Goal: Task Accomplishment & Management: Manage account settings

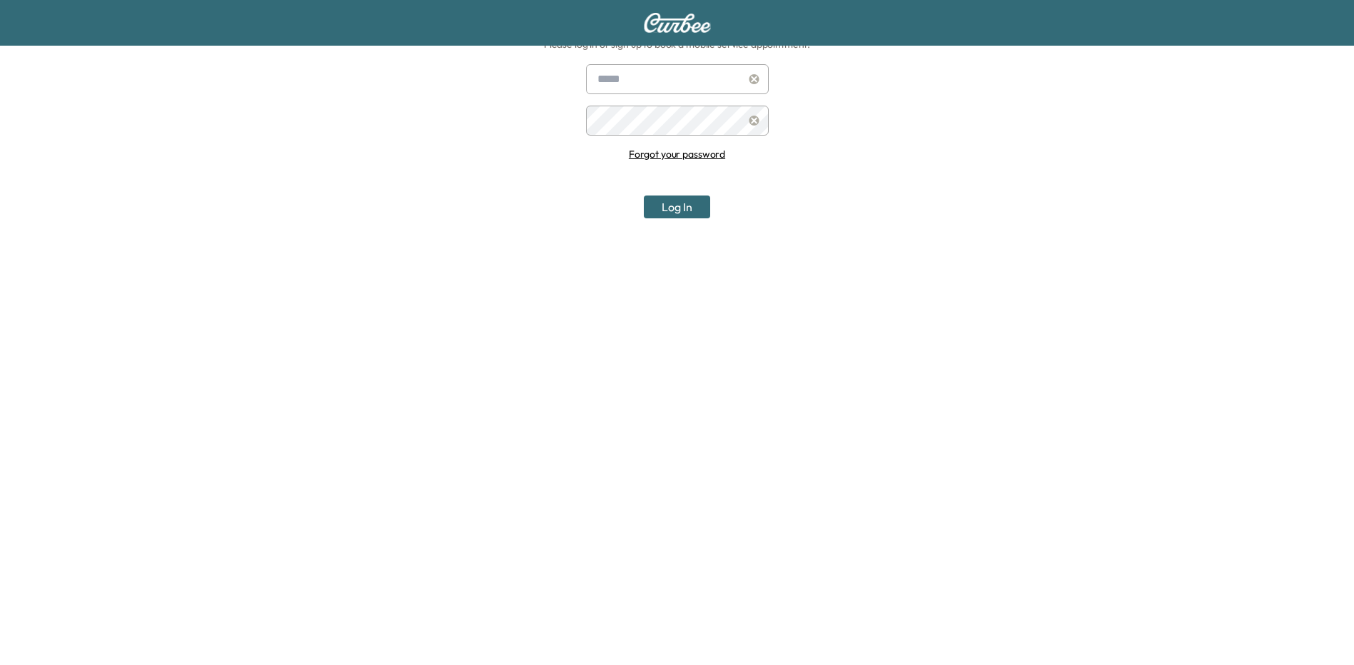
scroll to position [148, 0]
type input "**********"
click at [677, 196] on button "Log In" at bounding box center [677, 207] width 66 height 23
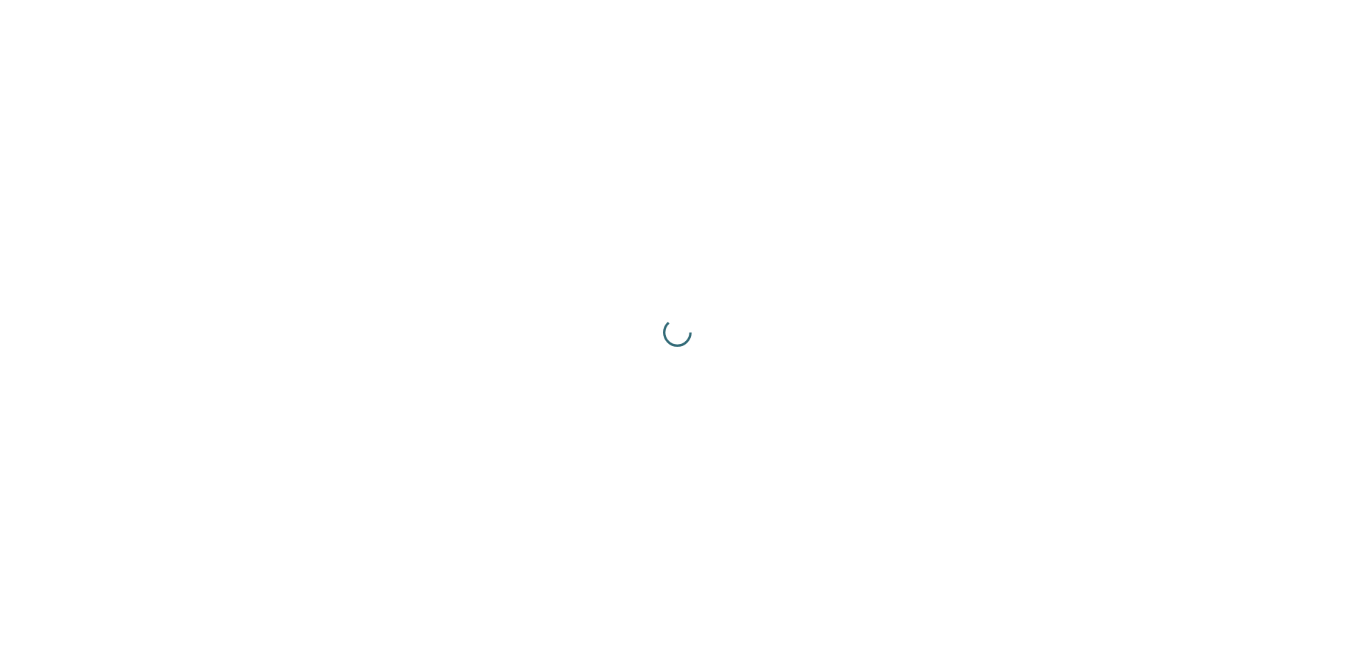
scroll to position [0, 0]
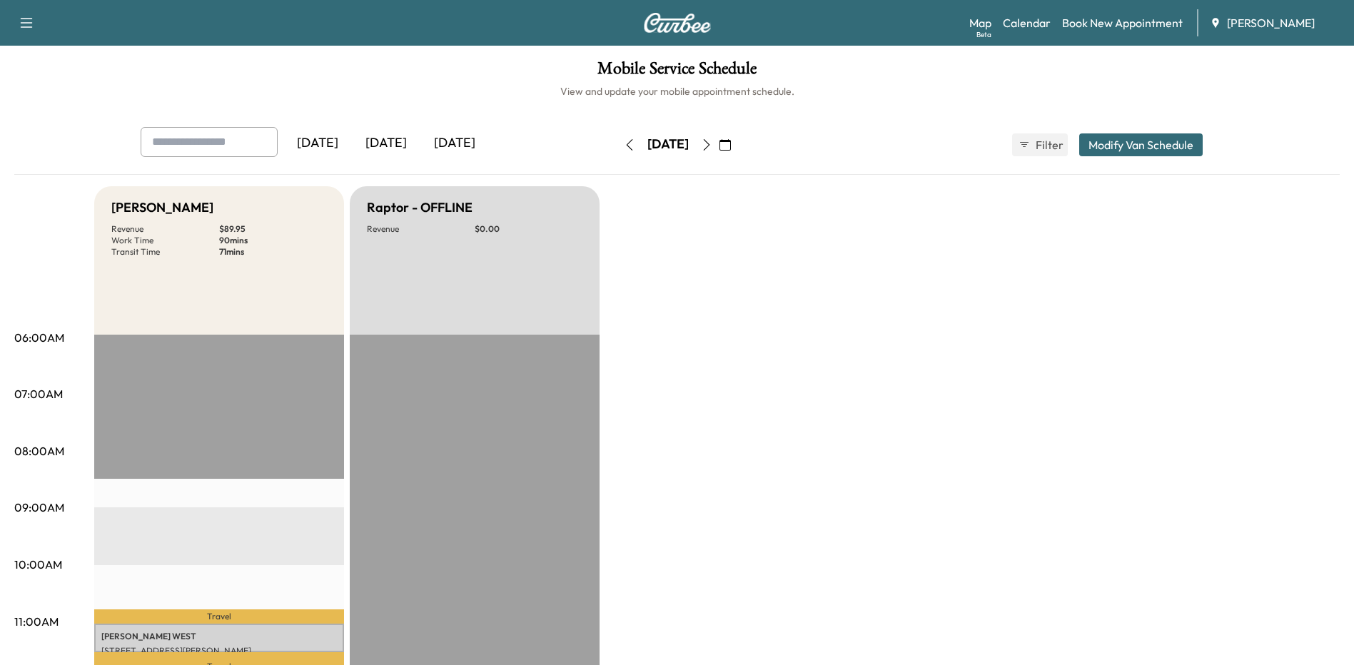
click at [712, 146] on icon "button" at bounding box center [706, 144] width 11 height 11
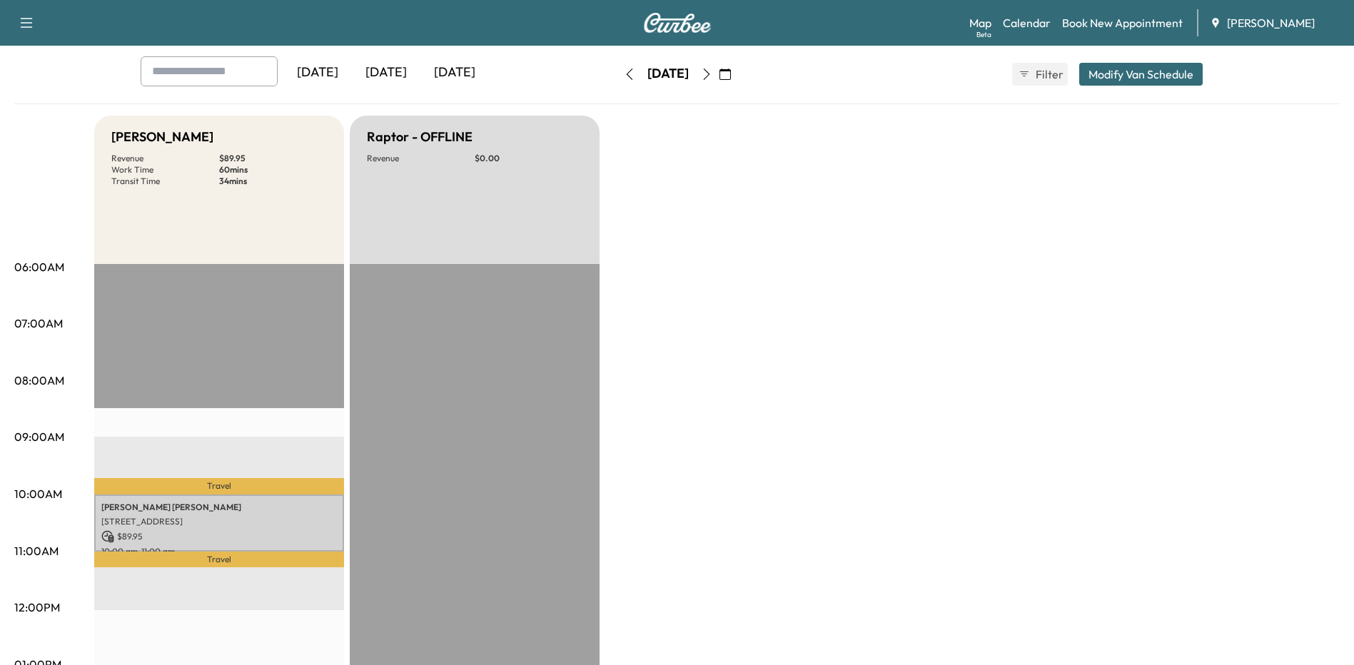
scroll to position [71, 0]
